Goal: Task Accomplishment & Management: Manage account settings

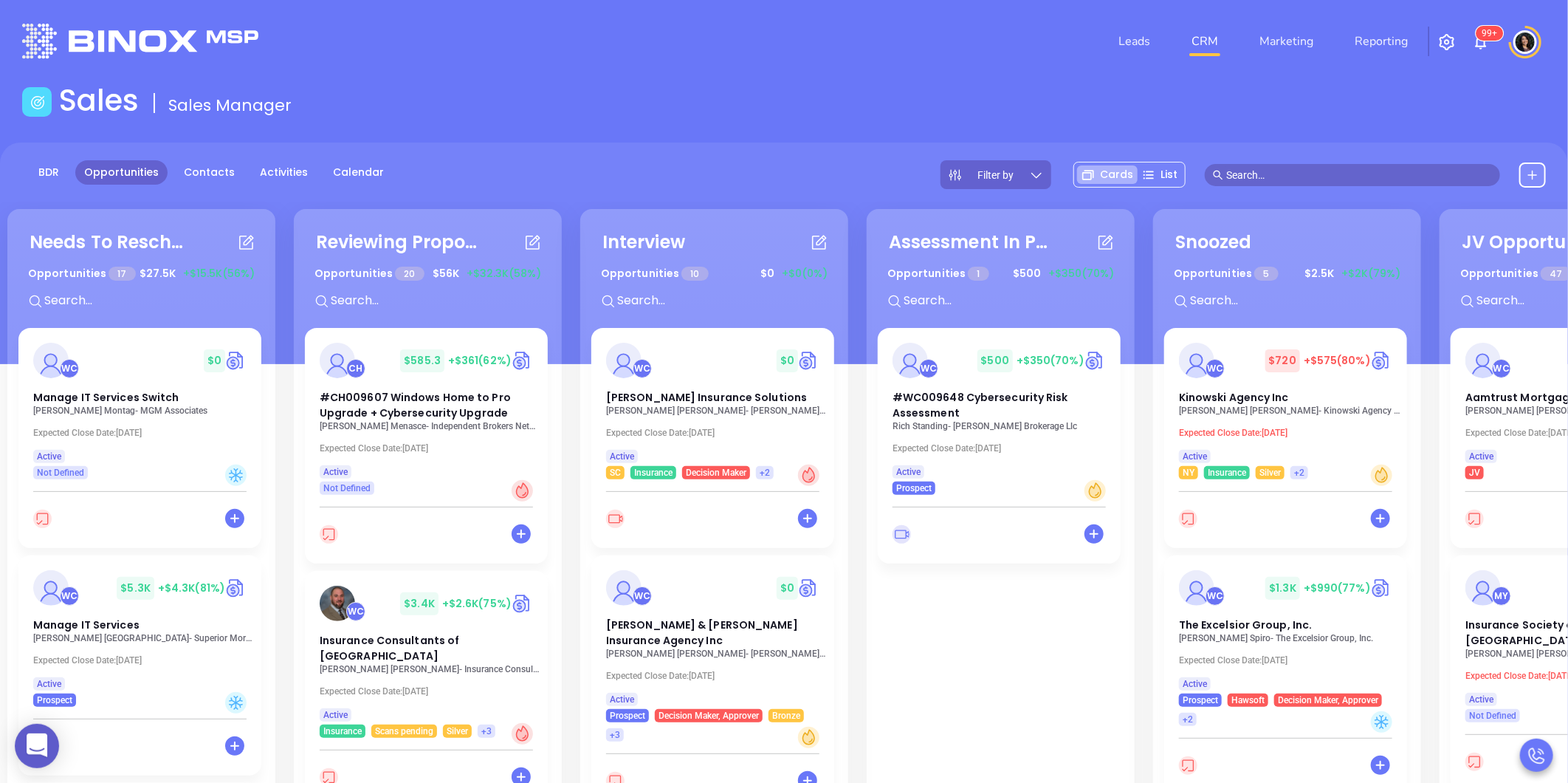
click at [1289, 169] on input "text" at bounding box center [1359, 174] width 266 height 16
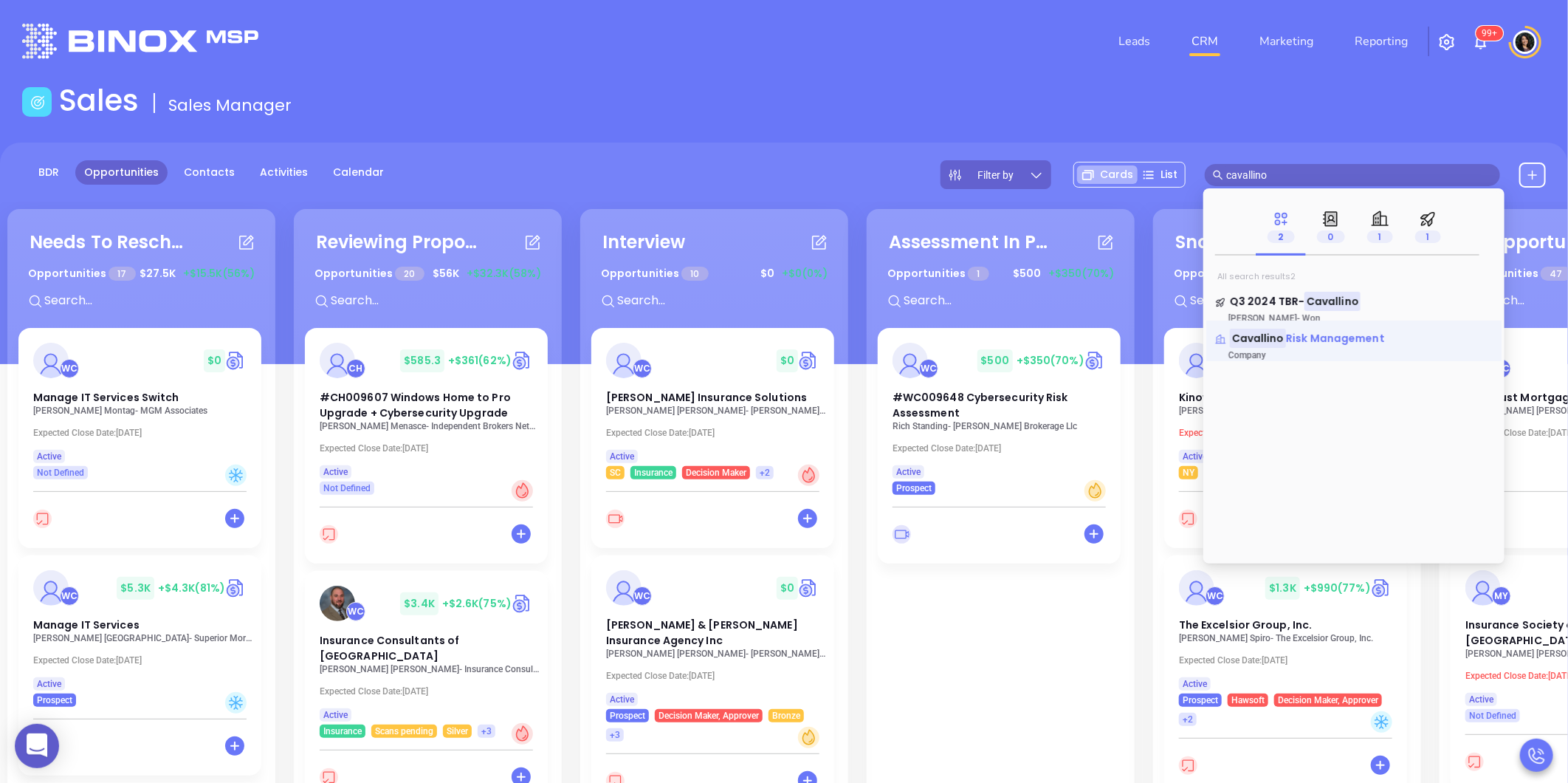
type input "cavallino"
click at [1330, 343] on span "Risk Management" at bounding box center [1335, 339] width 99 height 15
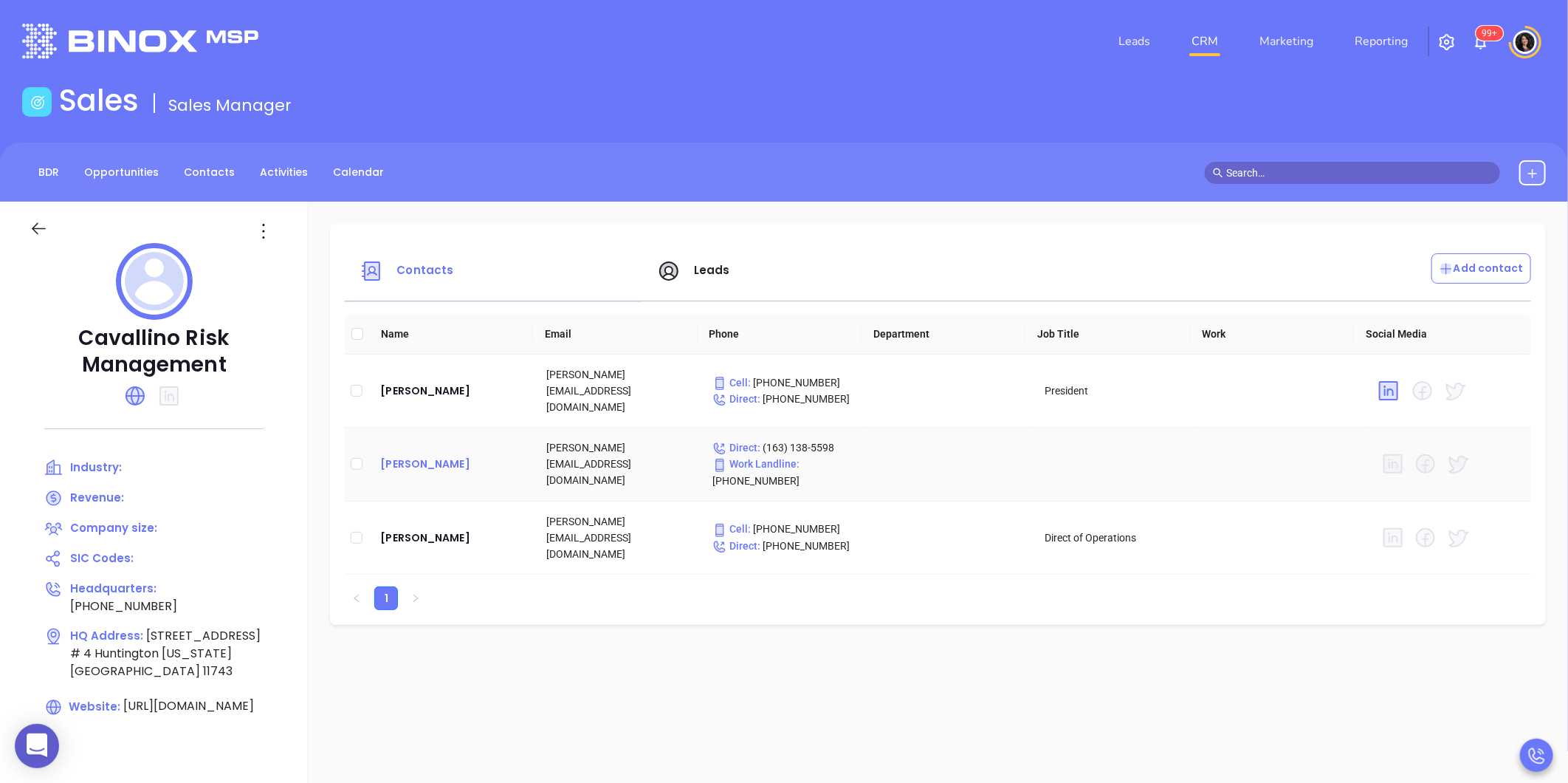
click at [408, 455] on div "[PERSON_NAME]" at bounding box center [451, 464] width 143 height 18
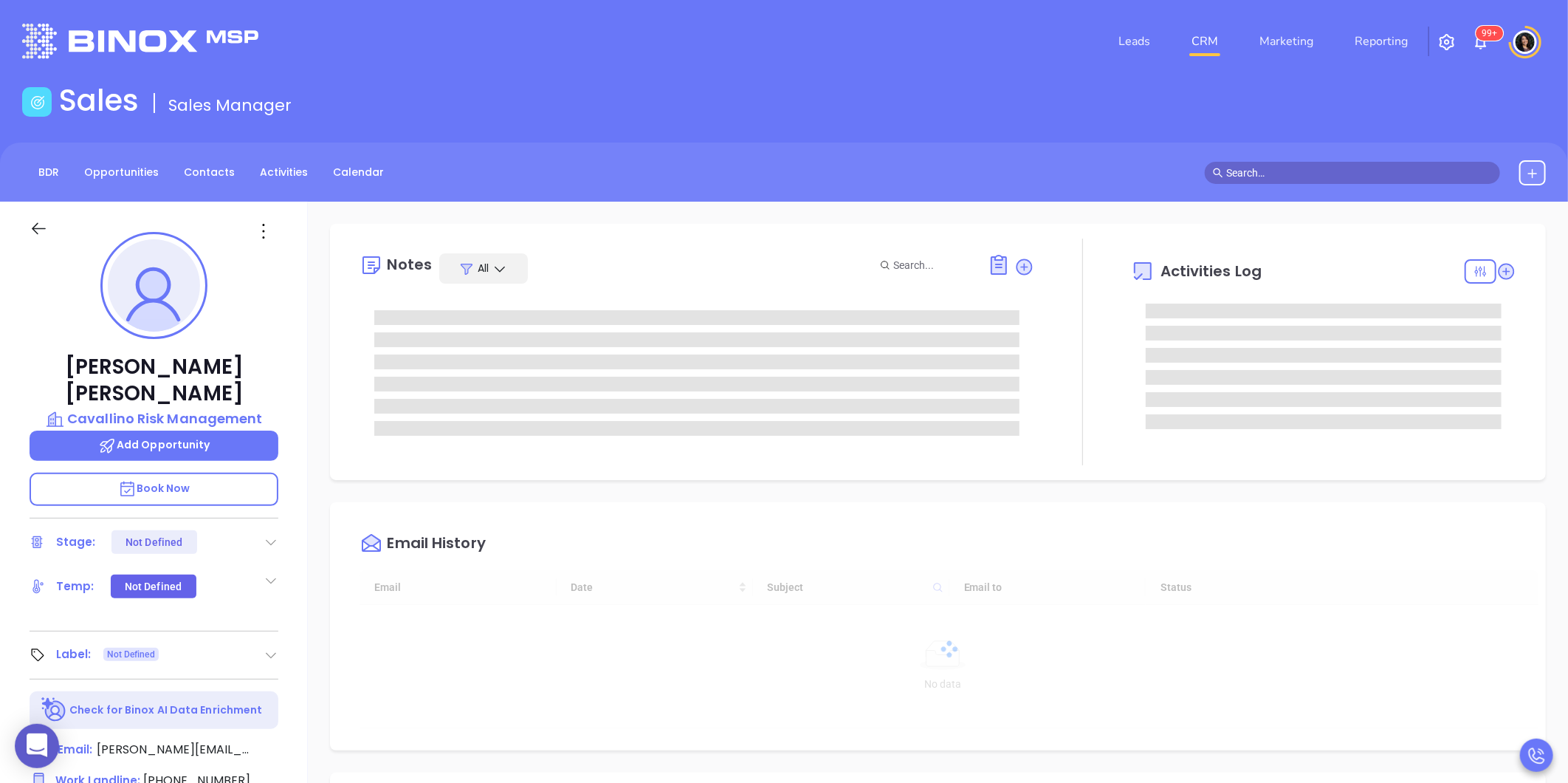
type input "[DATE]"
type input "[PERSON_NAME]"
